Goal: Task Accomplishment & Management: Use online tool/utility

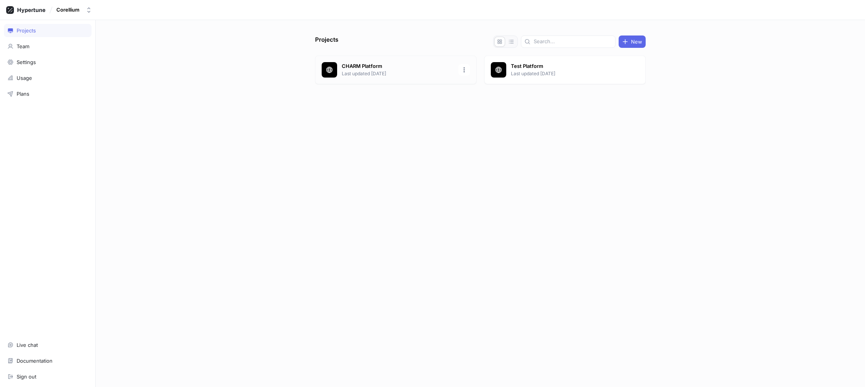
click at [423, 64] on p "CHARM Platform" at bounding box center [398, 67] width 112 height 8
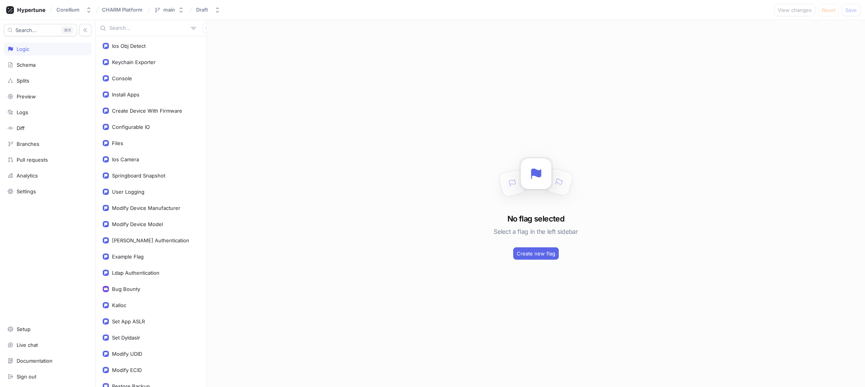
click at [137, 29] on input "text" at bounding box center [148, 28] width 78 height 8
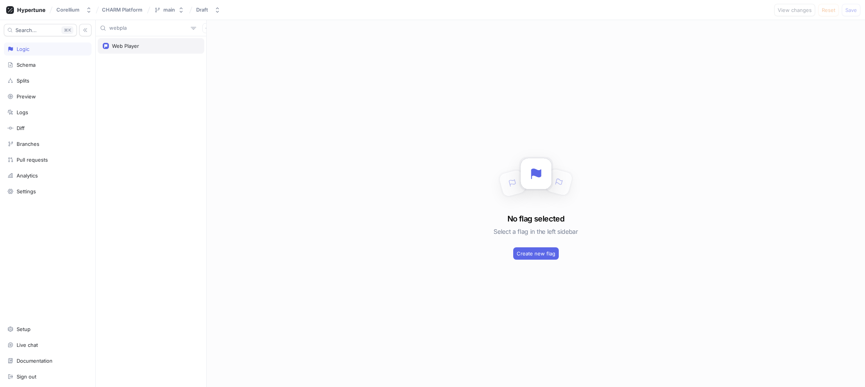
type input "webpla"
click at [142, 47] on div "Web Player" at bounding box center [151, 46] width 97 height 6
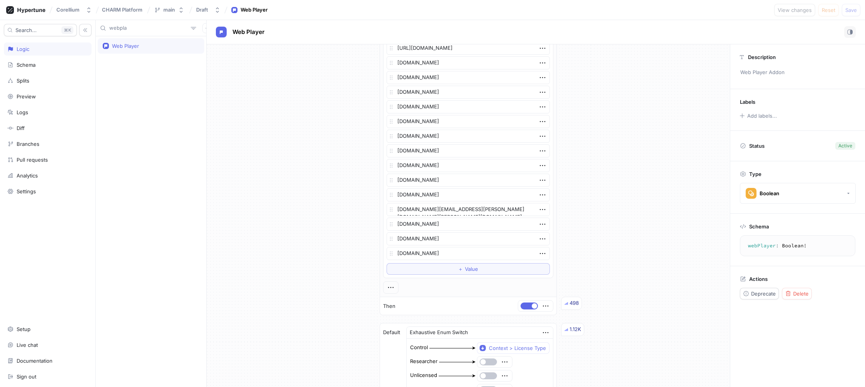
scroll to position [260, 0]
click at [471, 270] on span "Value" at bounding box center [471, 268] width 13 height 5
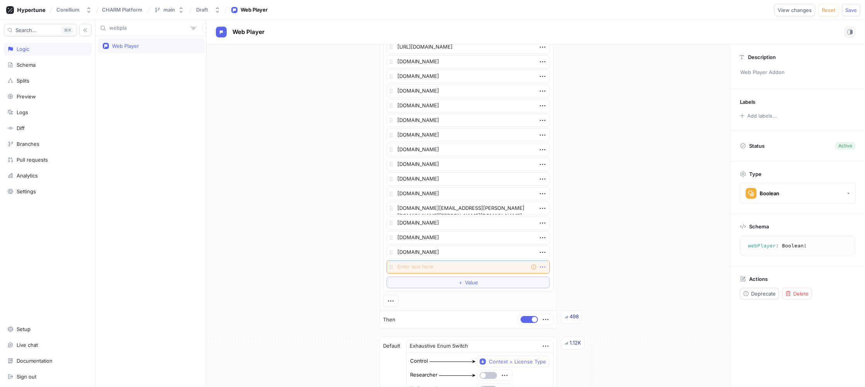
click at [542, 266] on icon "button" at bounding box center [542, 267] width 8 height 8
click at [552, 283] on p "Delete" at bounding box center [556, 282] width 15 height 8
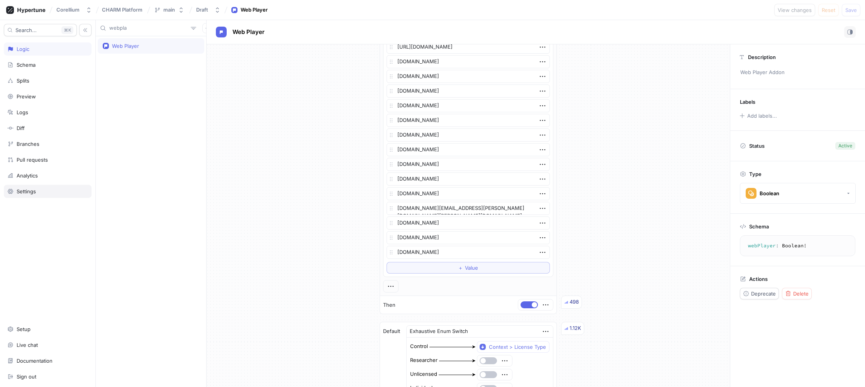
click at [31, 191] on div "Settings" at bounding box center [26, 191] width 19 height 6
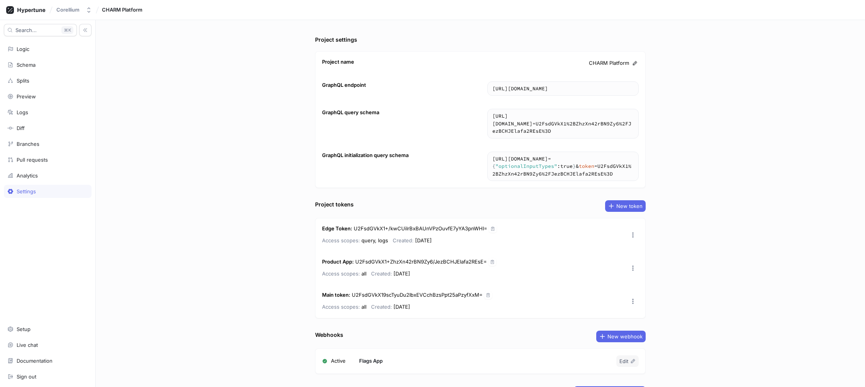
click at [246, 163] on div "Project settings Project name CHARM Platform GraphQL endpoint [URL][DOMAIN_NAME…" at bounding box center [480, 203] width 769 height 367
click at [20, 332] on div "Setup" at bounding box center [24, 329] width 14 height 6
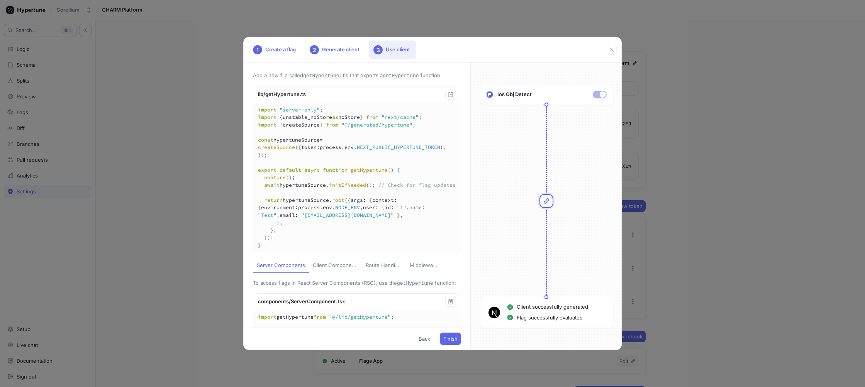
drag, startPoint x: 613, startPoint y: 49, endPoint x: 563, endPoint y: 52, distance: 50.6
click at [613, 49] on icon "button" at bounding box center [611, 50] width 6 height 6
type textarea "x"
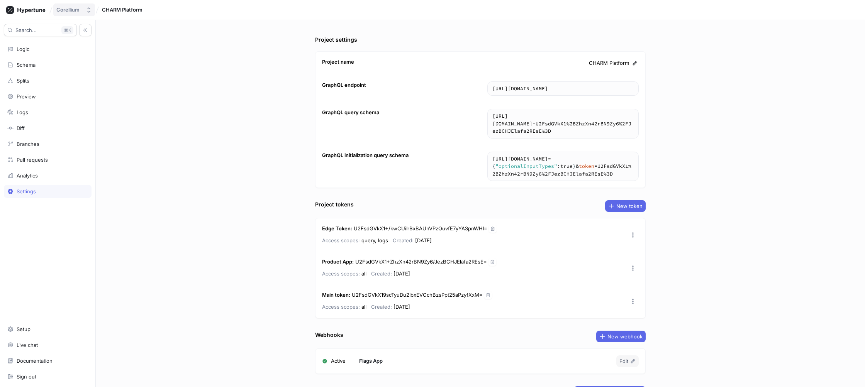
click at [64, 9] on div "Corellium" at bounding box center [67, 10] width 23 height 7
click at [22, 10] on icon at bounding box center [31, 10] width 28 height 5
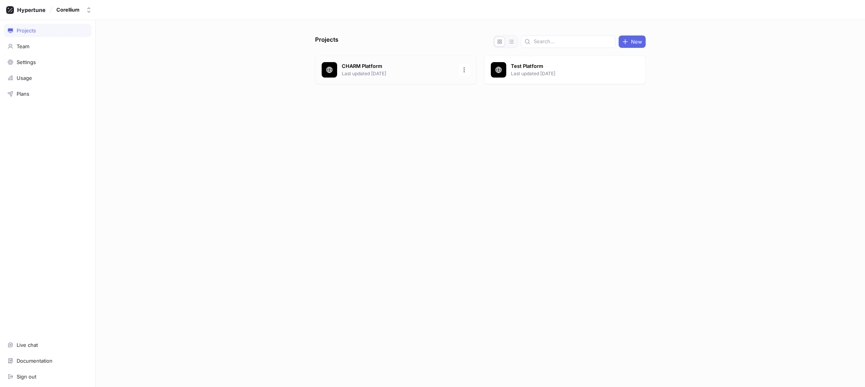
click at [436, 70] on p "CHARM Platform" at bounding box center [398, 67] width 112 height 8
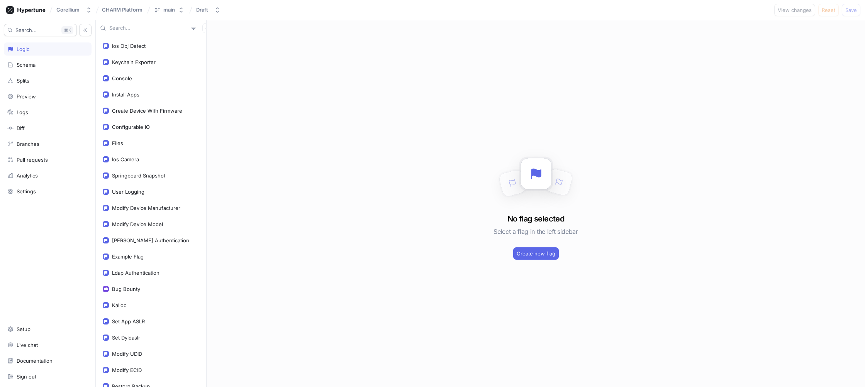
click at [128, 29] on input "text" at bounding box center [148, 28] width 78 height 8
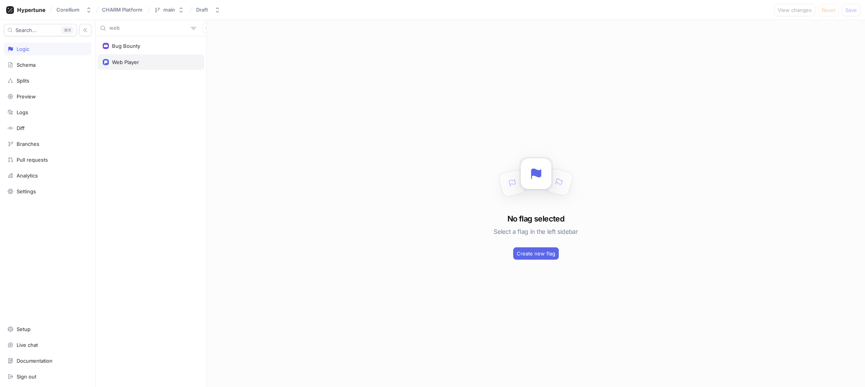
type input "web"
click at [127, 58] on div "Web Player" at bounding box center [151, 61] width 107 height 15
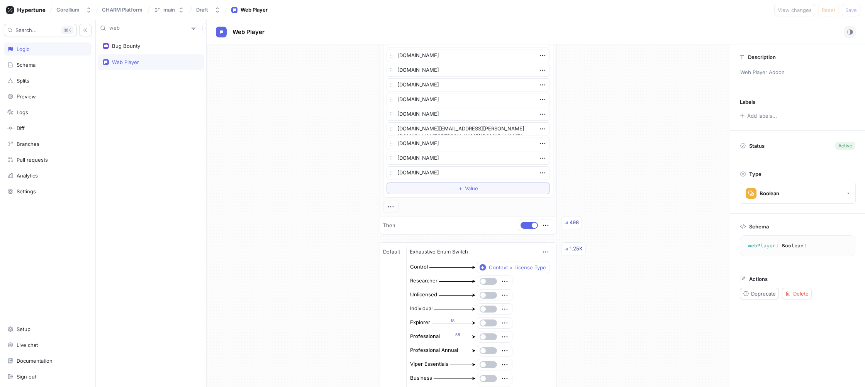
scroll to position [341, 0]
click at [451, 188] on button "＋ Value" at bounding box center [468, 188] width 164 height 12
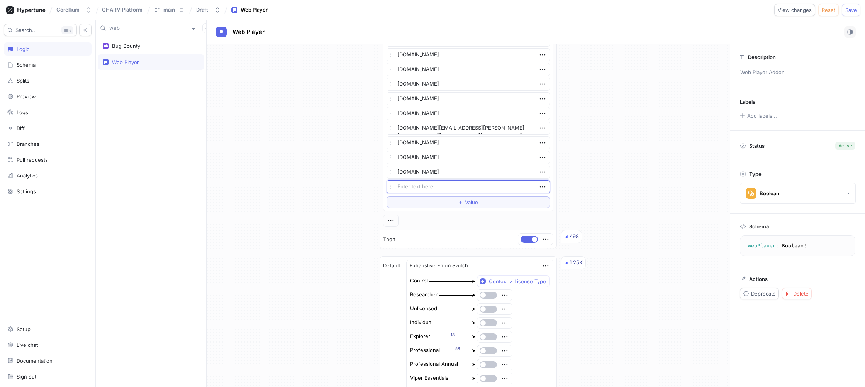
type textarea "x"
type textarea "[DOMAIN_NAME]"
type textarea "x"
type textarea "[DOMAIN_NAME]"
click at [542, 187] on icon "button" at bounding box center [542, 187] width 8 height 8
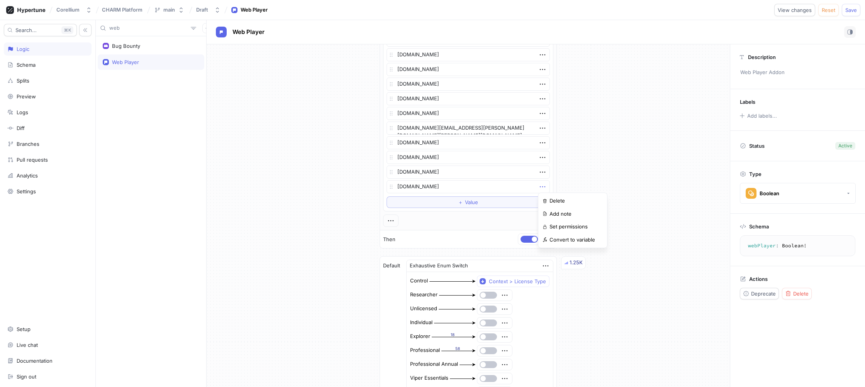
click at [542, 187] on icon "button" at bounding box center [542, 187] width 8 height 8
click at [573, 183] on div "If Context > Domain > Name is one of List [DOMAIN_NAME] [DOMAIN_NAME] [DOMAIN_N…" at bounding box center [468, 144] width 523 height 880
click at [513, 185] on textarea "[DOMAIN_NAME]" at bounding box center [468, 186] width 164 height 13
type textarea "x"
type textarea "[DOMAIN_NAME]"
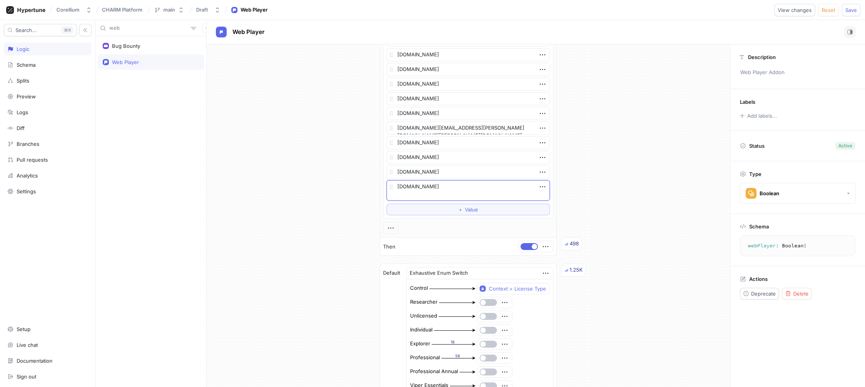
type textarea "x"
type textarea "[DOMAIN_NAME]"
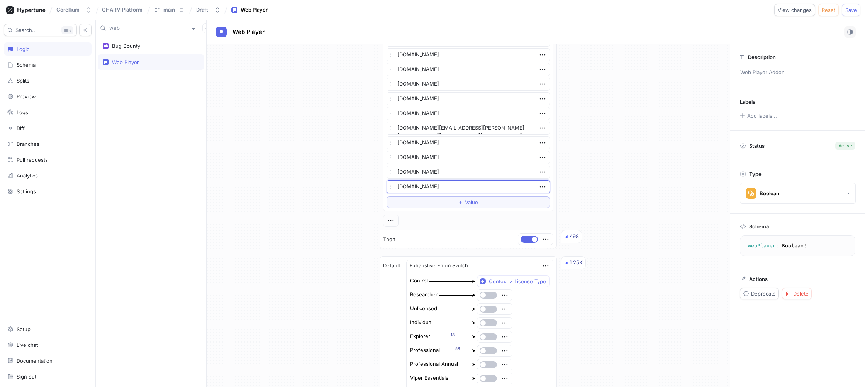
click at [319, 181] on div "If Context > Domain > Name is one of List [DOMAIN_NAME] [DOMAIN_NAME] [DOMAIN_N…" at bounding box center [468, 144] width 523 height 880
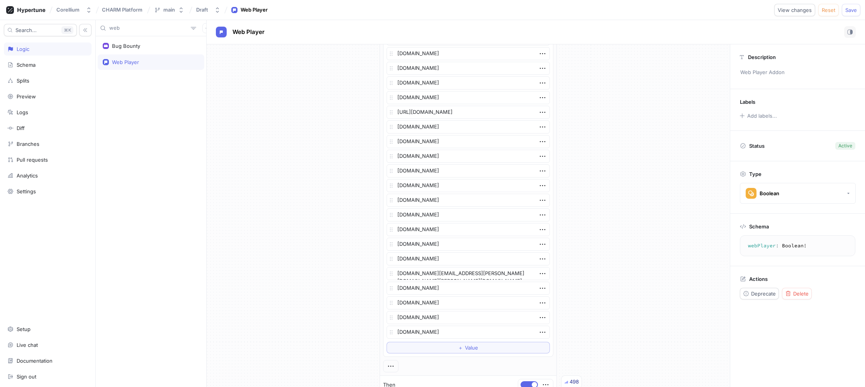
scroll to position [204, 0]
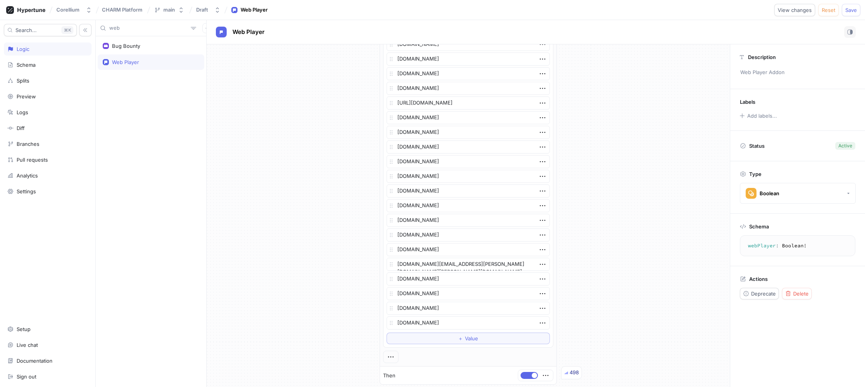
drag, startPoint x: 787, startPoint y: 15, endPoint x: 691, endPoint y: 72, distance: 112.4
click at [787, 15] on button "View changes" at bounding box center [794, 10] width 41 height 12
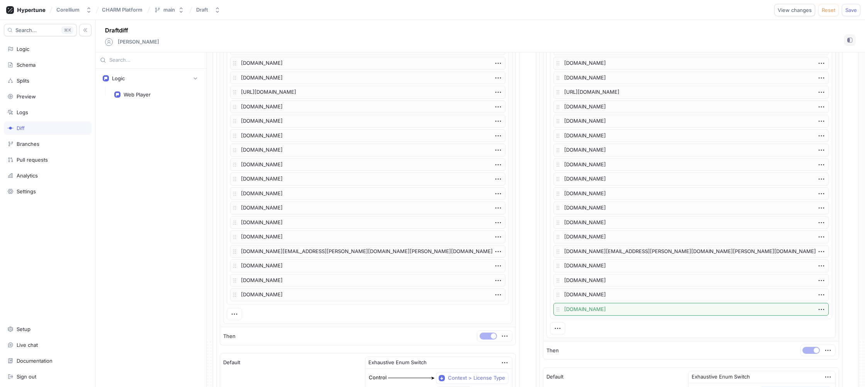
scroll to position [258, 0]
click at [854, 8] on span "Save" at bounding box center [851, 10] width 12 height 5
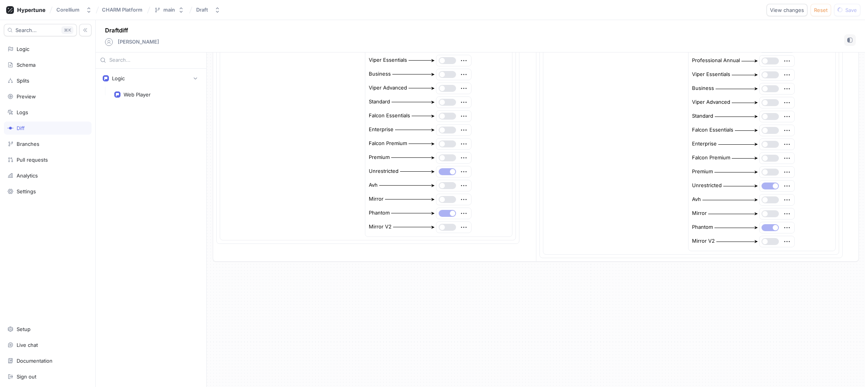
scroll to position [837, 0]
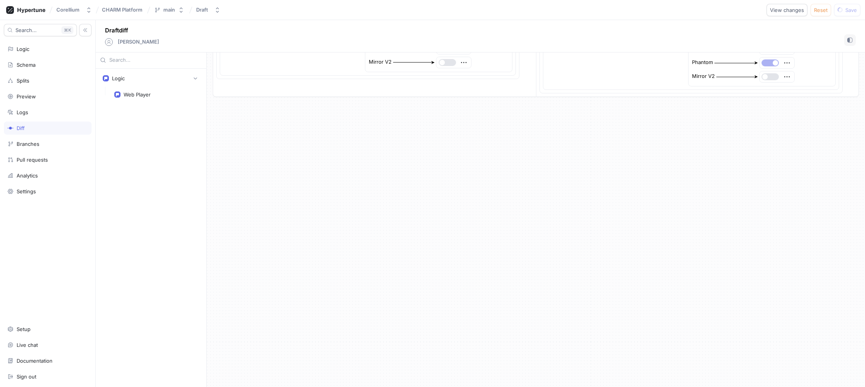
type textarea "x"
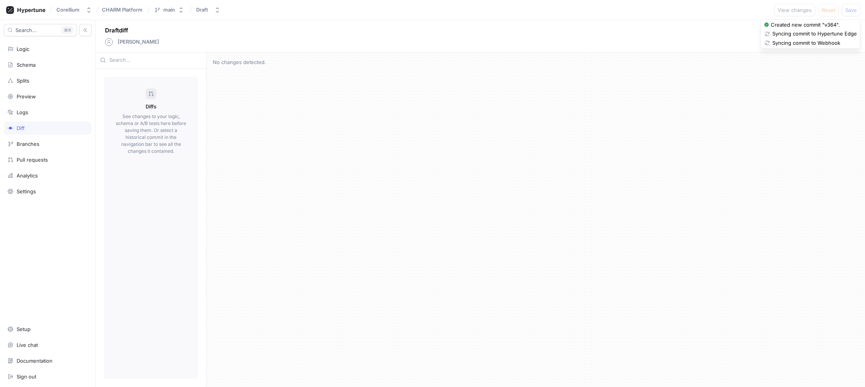
scroll to position [0, 0]
